Goal: Use online tool/utility: Utilize a website feature to perform a specific function

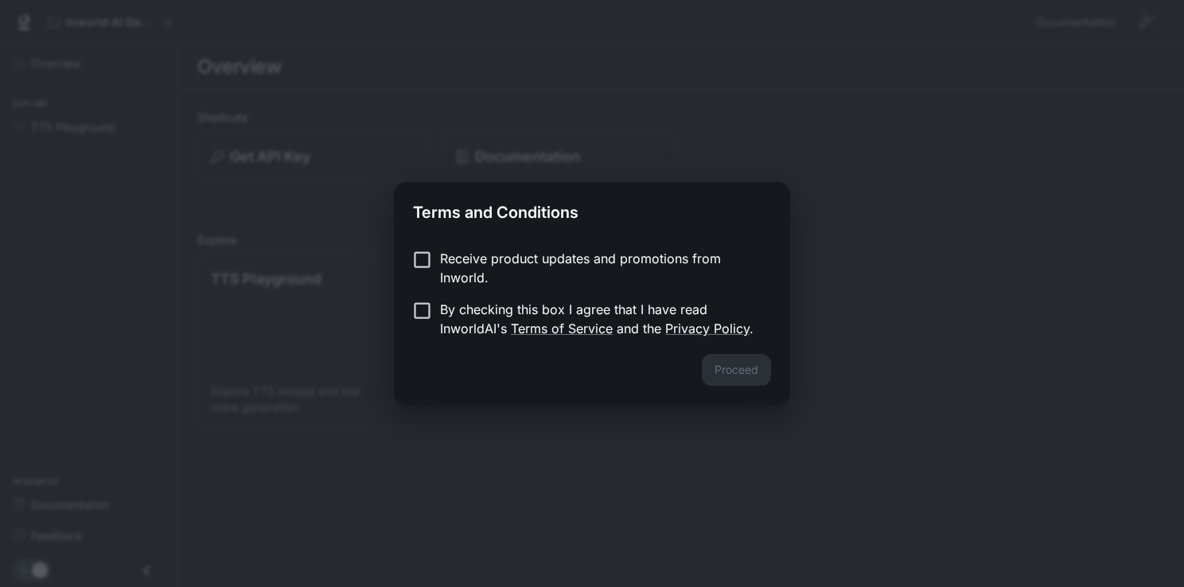
click at [440, 314] on p "By checking this box I agree that I have read InworldAI's Terms of Service and …" at bounding box center [599, 319] width 318 height 38
click at [734, 370] on button "Proceed" at bounding box center [736, 370] width 69 height 32
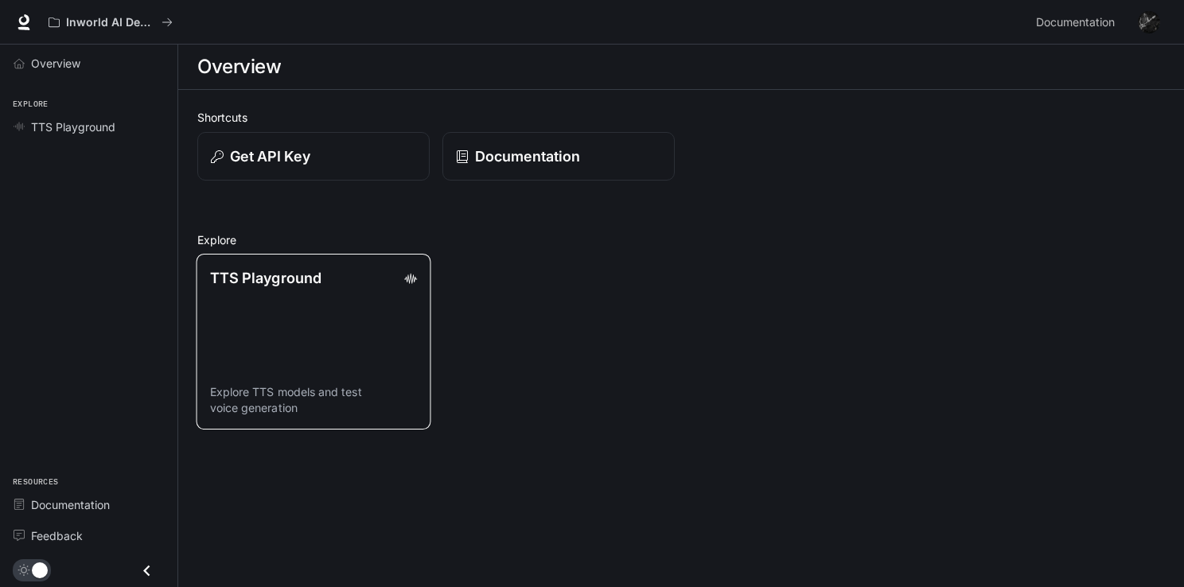
click at [346, 326] on link "TTS Playground Explore TTS models and test voice generation" at bounding box center [314, 342] width 235 height 176
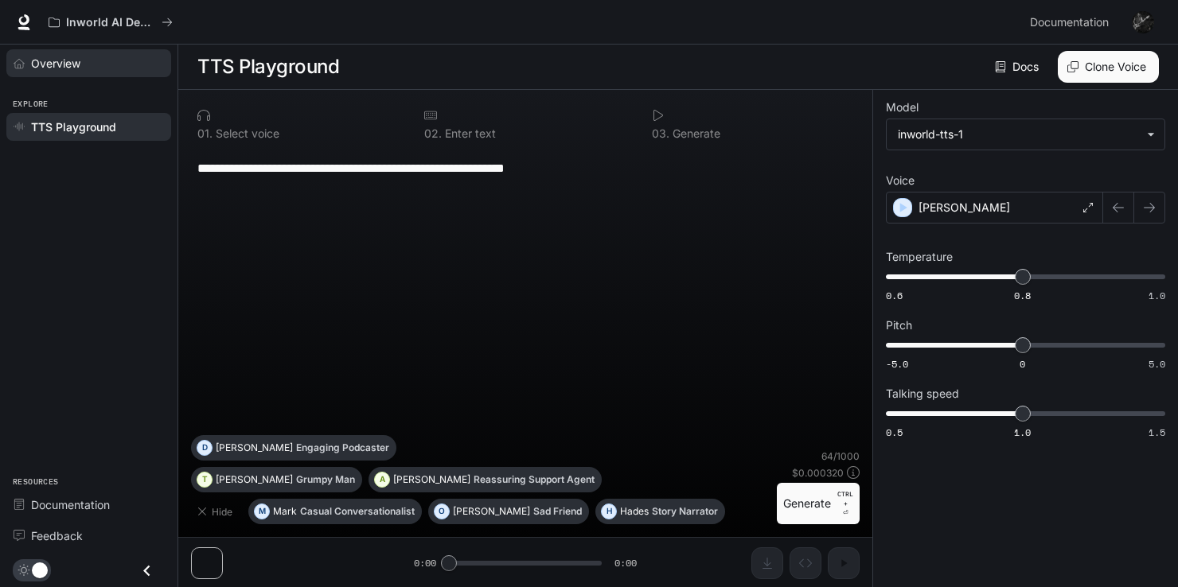
click at [76, 65] on span "Overview" at bounding box center [55, 63] width 49 height 17
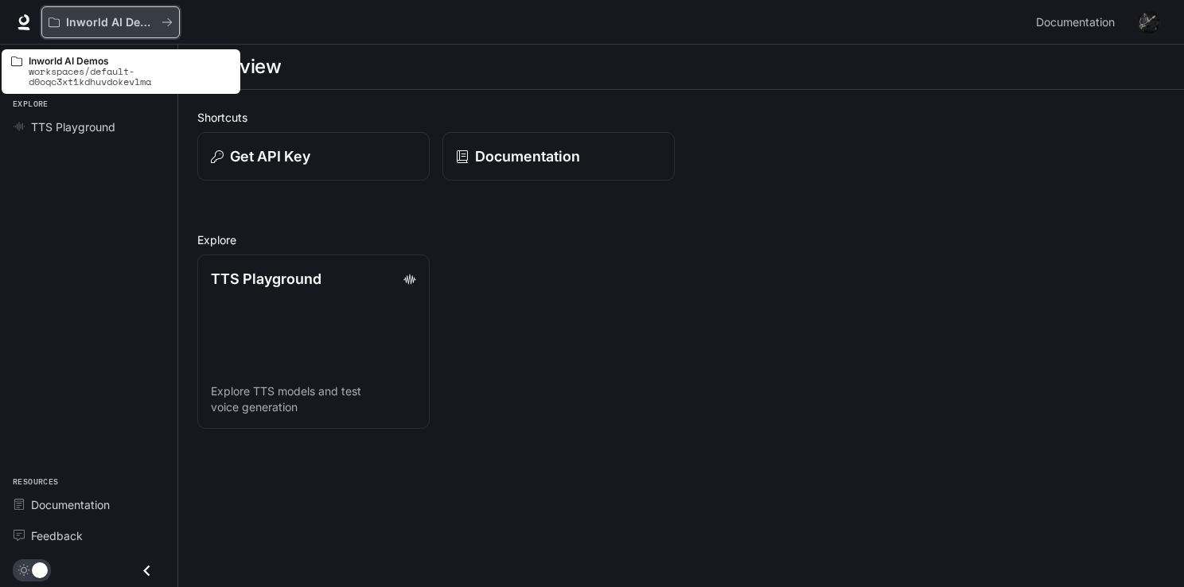
click at [99, 18] on p "Inworld AI Demos" at bounding box center [110, 23] width 89 height 14
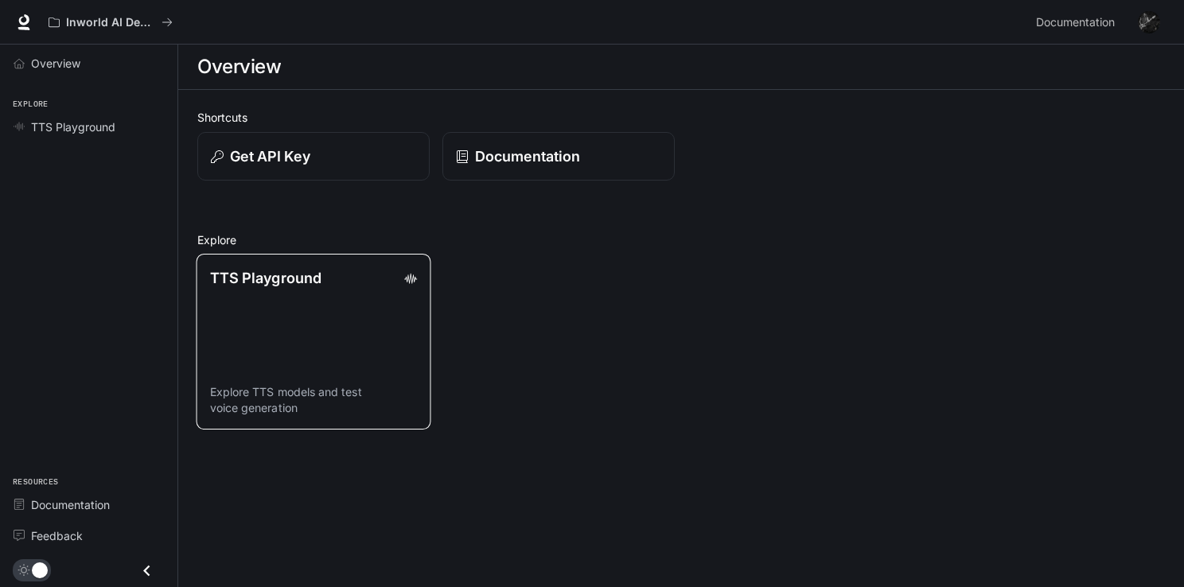
click at [329, 283] on div "TTS Playground" at bounding box center [314, 277] width 208 height 21
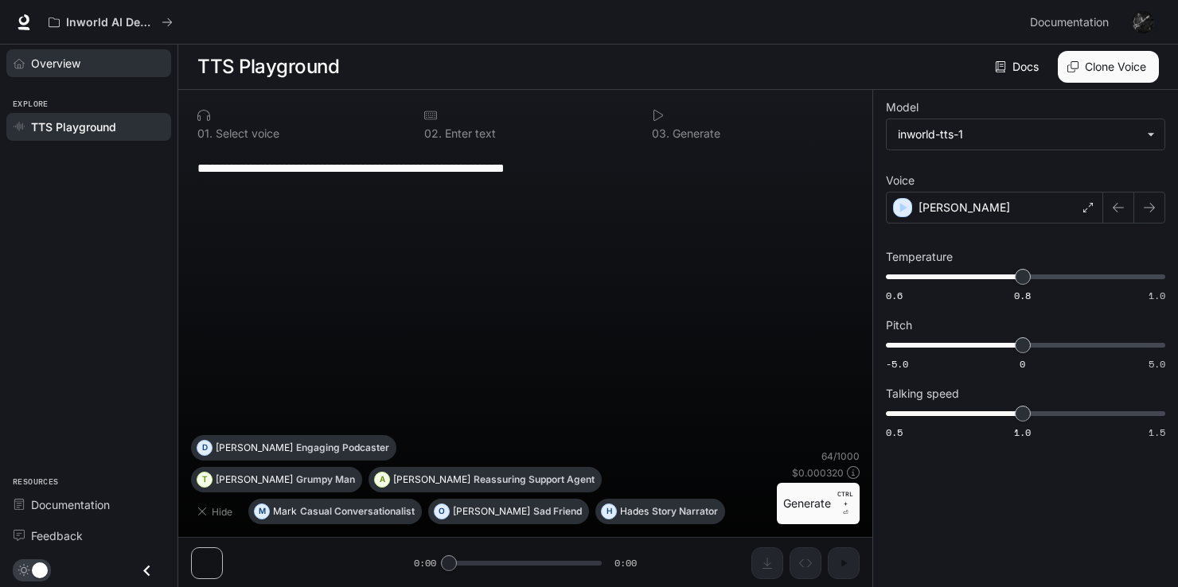
click at [59, 58] on span "Overview" at bounding box center [55, 63] width 49 height 17
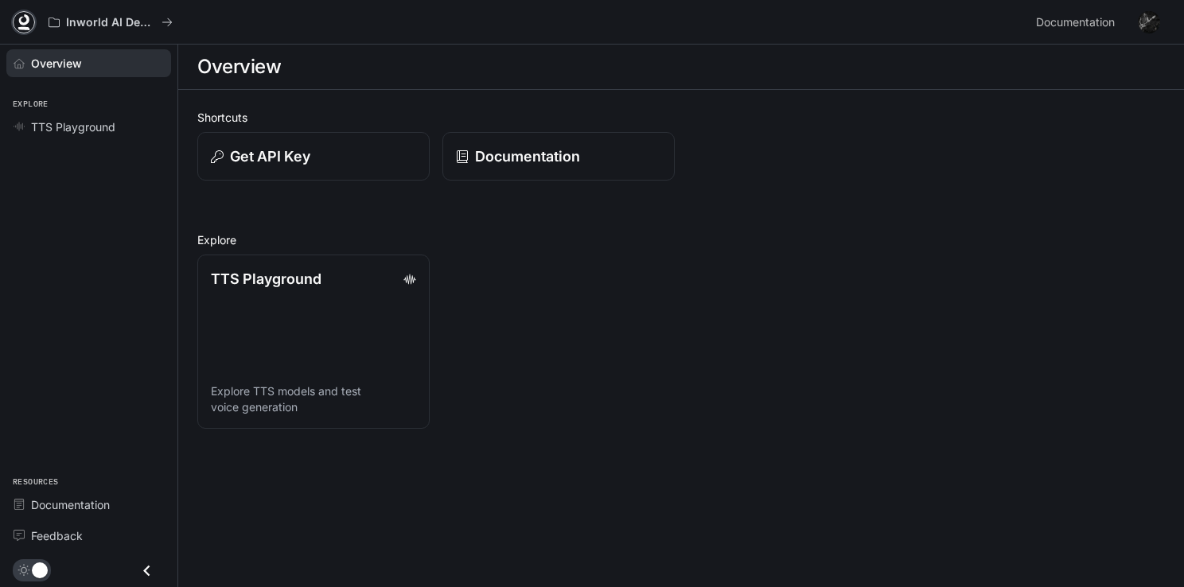
click at [26, 24] on icon at bounding box center [24, 22] width 16 height 16
click at [1149, 21] on img "button" at bounding box center [1149, 22] width 22 height 22
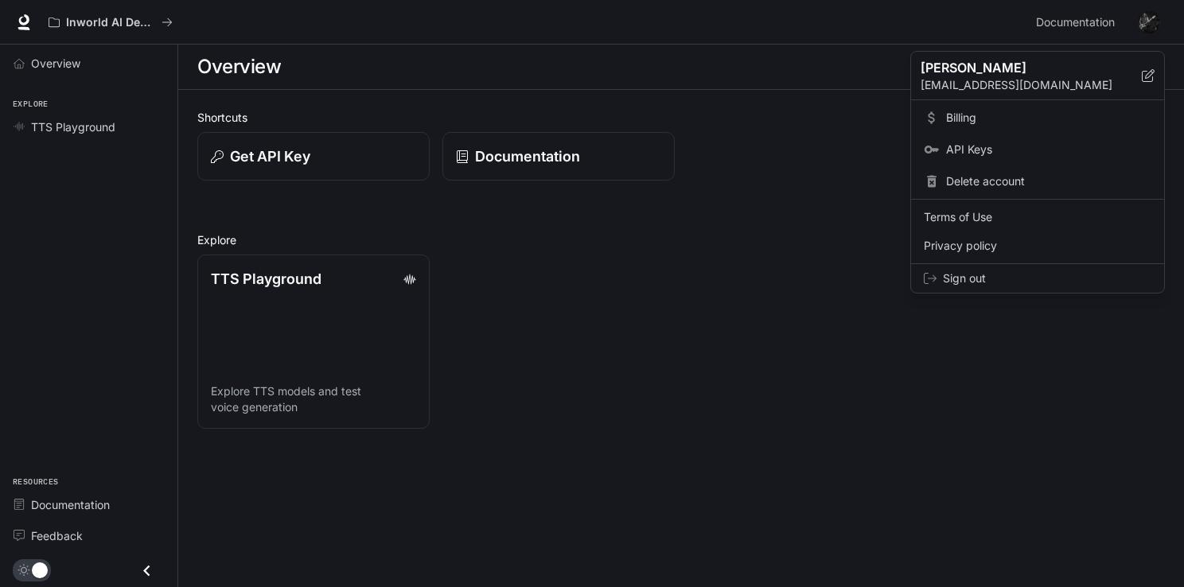
click at [1149, 21] on div at bounding box center [592, 293] width 1184 height 587
